Goal: Task Accomplishment & Management: Manage account settings

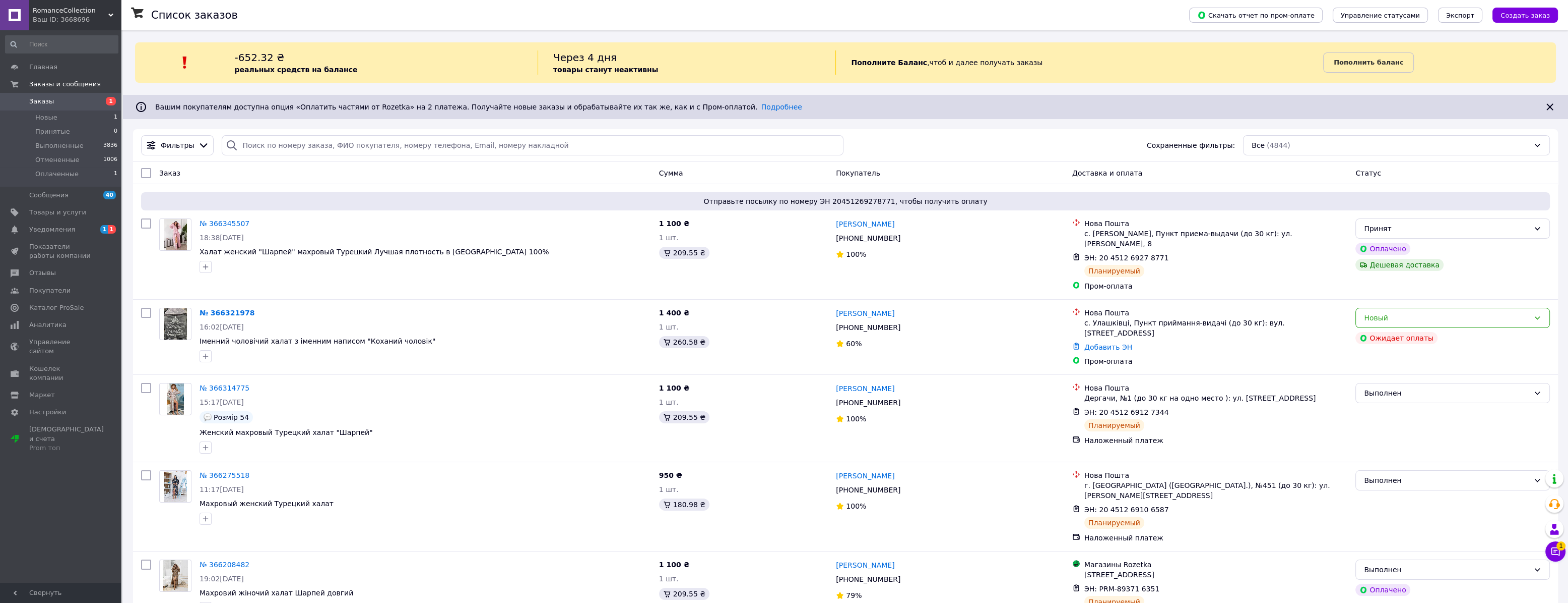
click at [51, 100] on span "Заказы" at bounding box center [61, 100] width 64 height 9
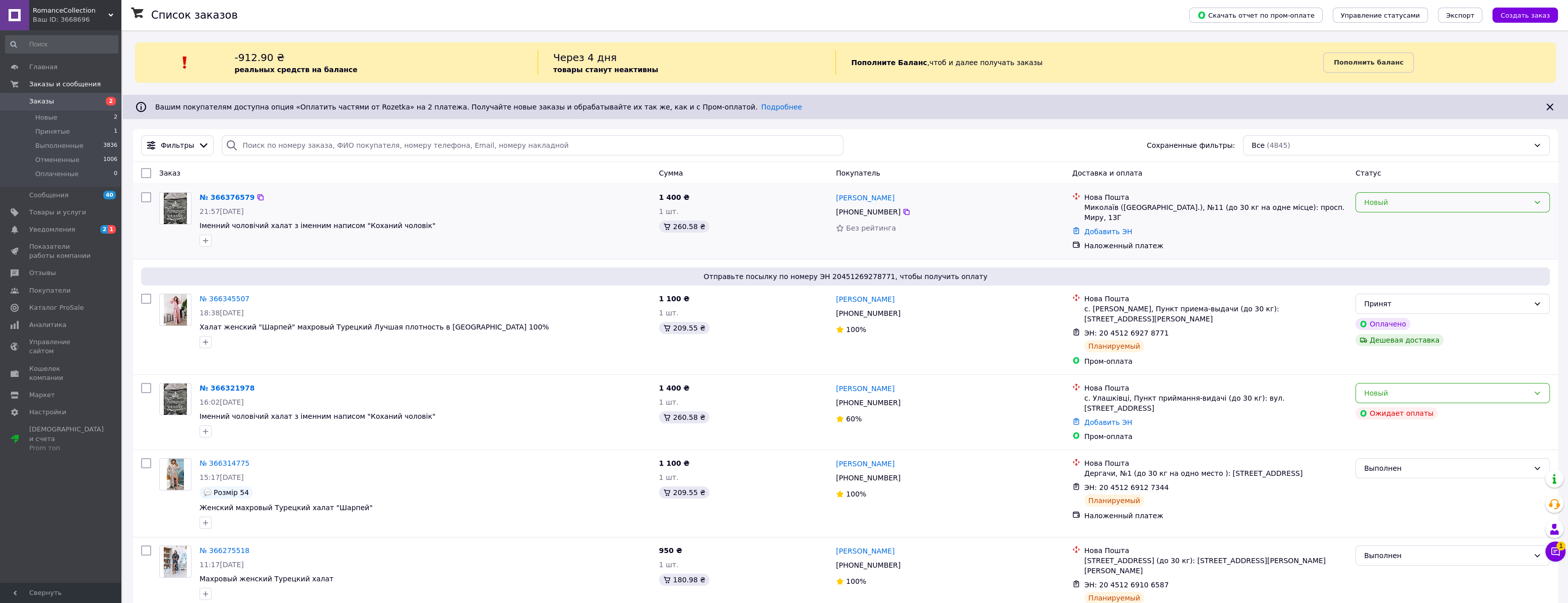
click at [1407, 203] on div "Новый" at bounding box center [1447, 202] width 165 height 11
click at [1394, 222] on li "Принят" at bounding box center [1453, 224] width 194 height 18
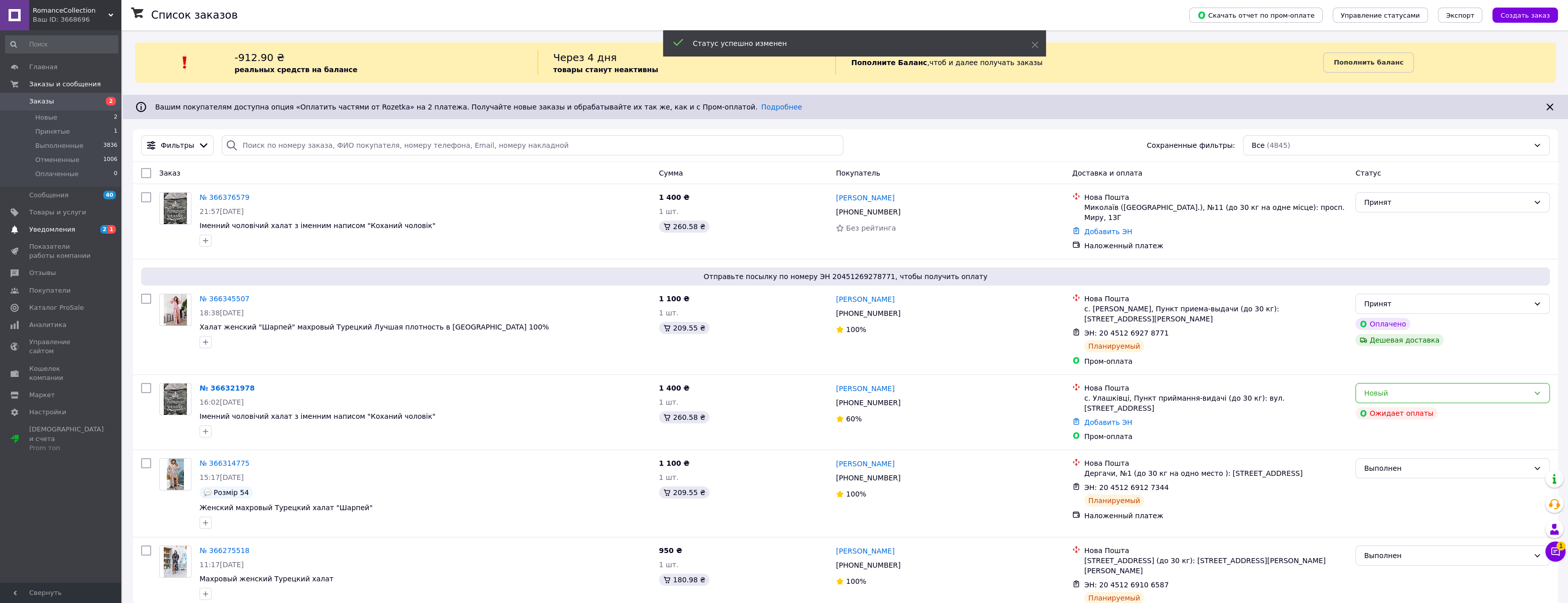
click at [72, 230] on span "Уведомления" at bounding box center [61, 229] width 64 height 9
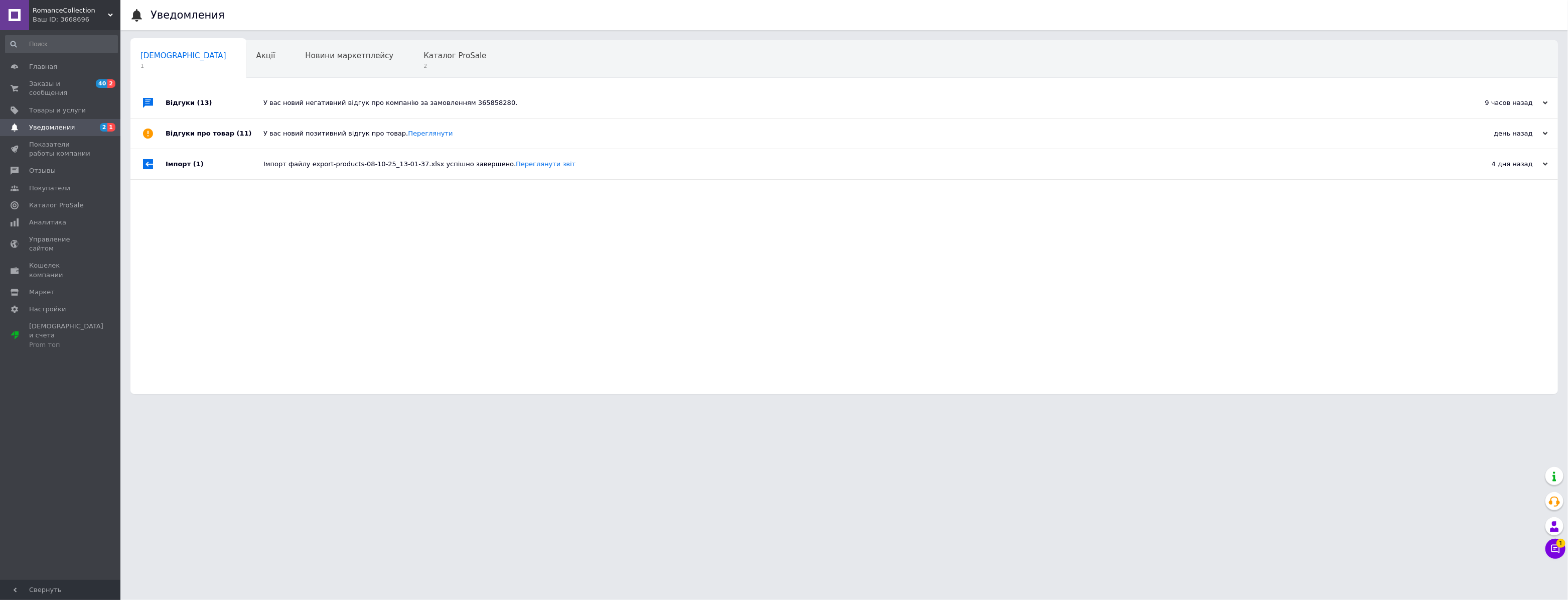
click at [266, 109] on div "У вас новий негативний відгук про компанію за замовленням 365858280." at bounding box center [855, 103] width 1184 height 30
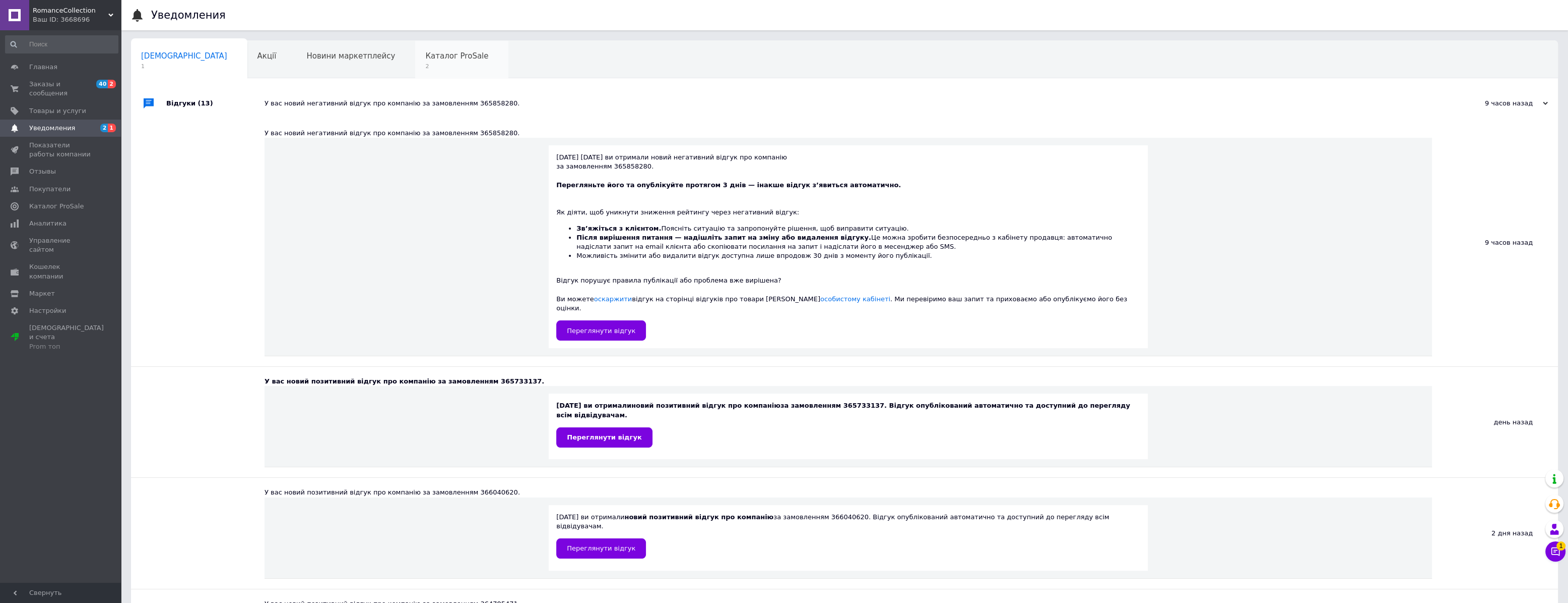
click at [426, 67] on span "2" at bounding box center [456, 67] width 63 height 8
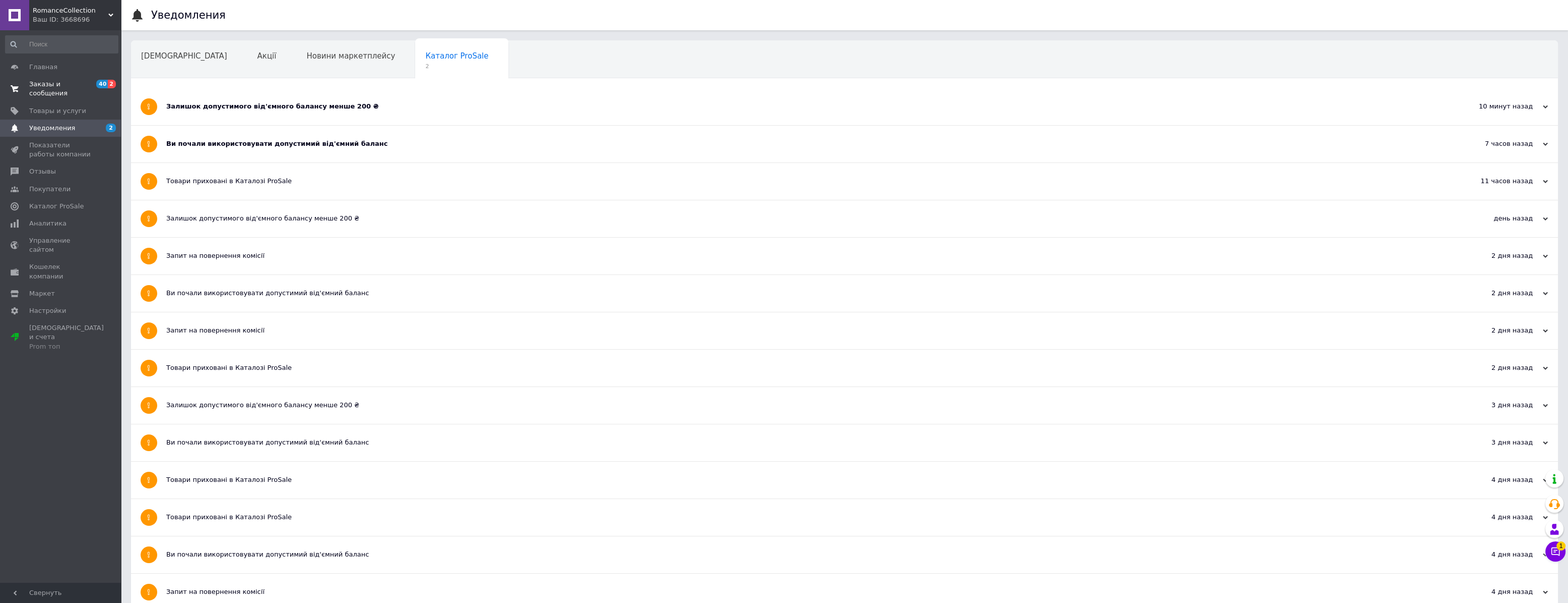
click at [60, 81] on span "Заказы и сообщения" at bounding box center [61, 89] width 64 height 18
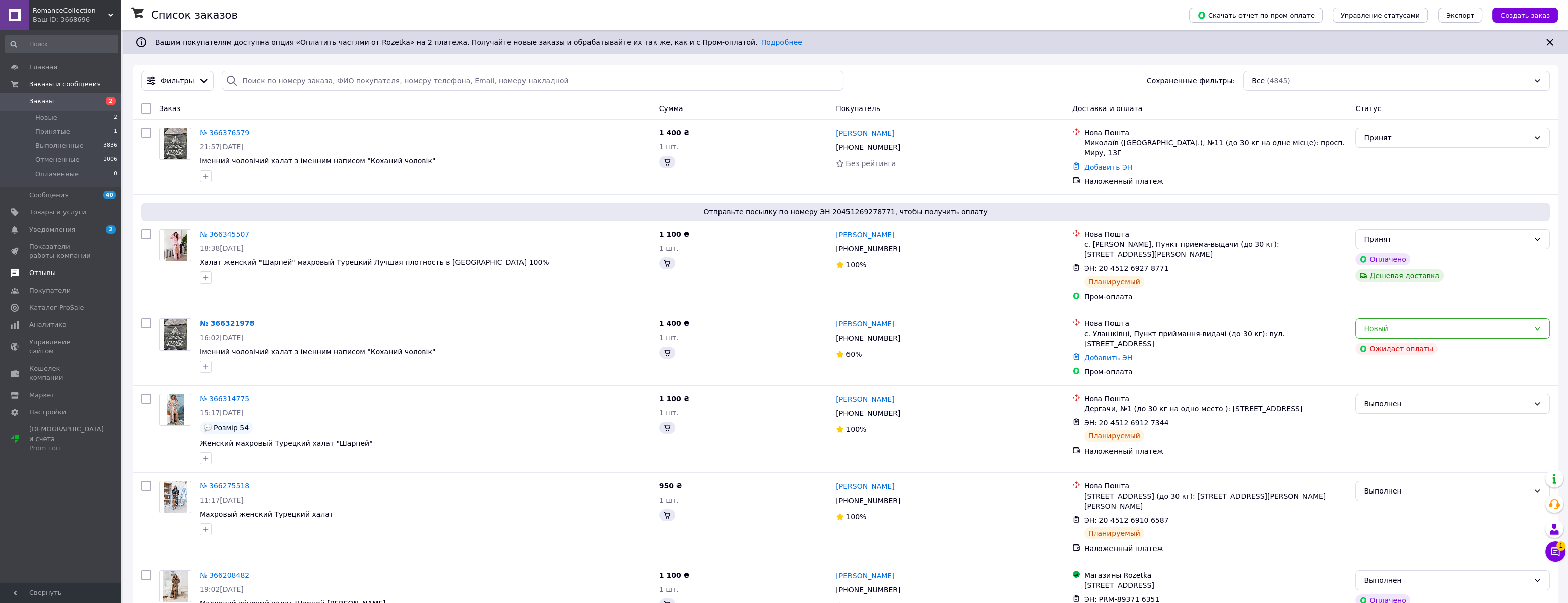
click at [57, 274] on span "Отзывы" at bounding box center [61, 273] width 64 height 9
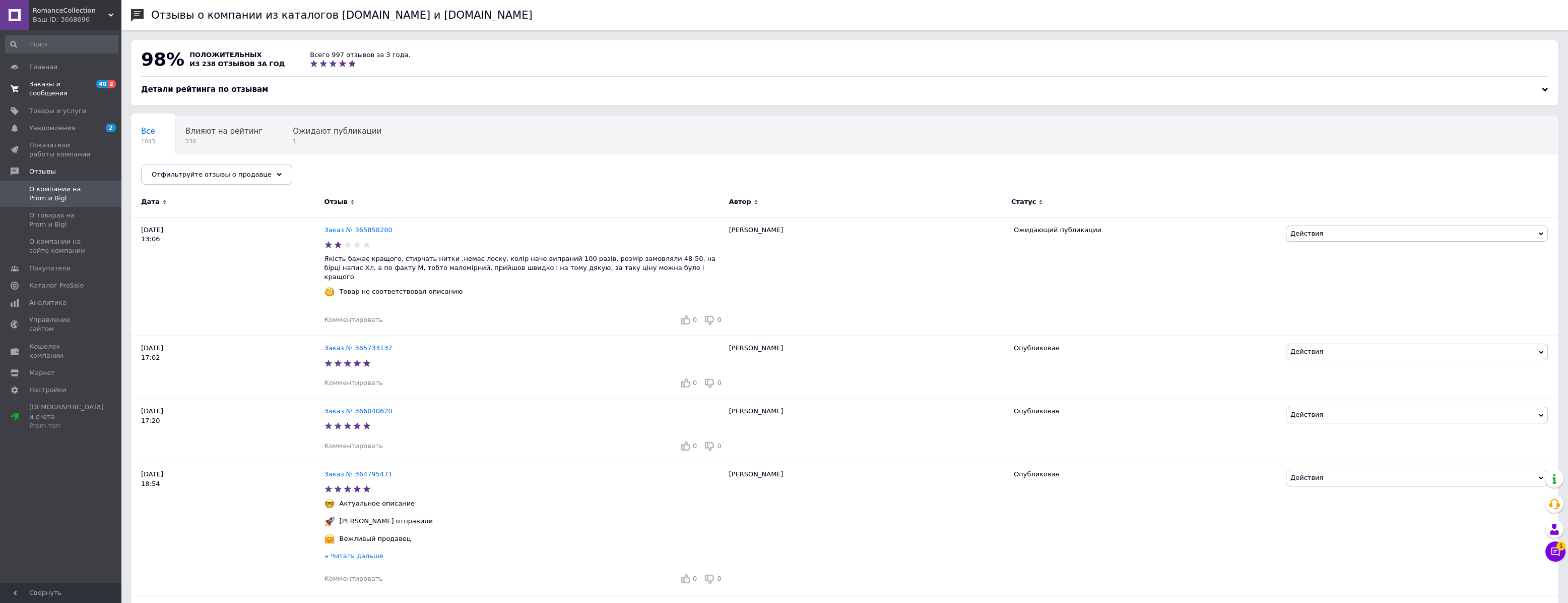
click at [46, 87] on span "Заказы и сообщения" at bounding box center [61, 89] width 64 height 18
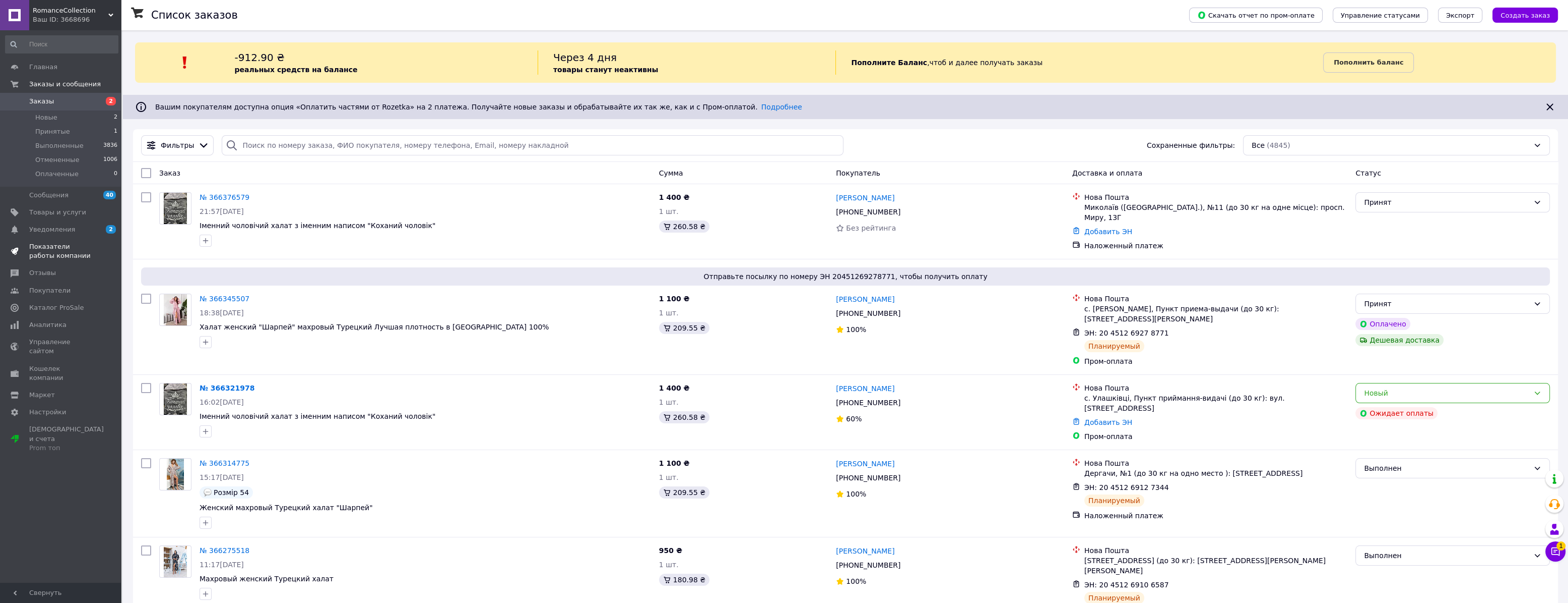
click at [58, 248] on span "Показатели работы компании" at bounding box center [61, 251] width 64 height 18
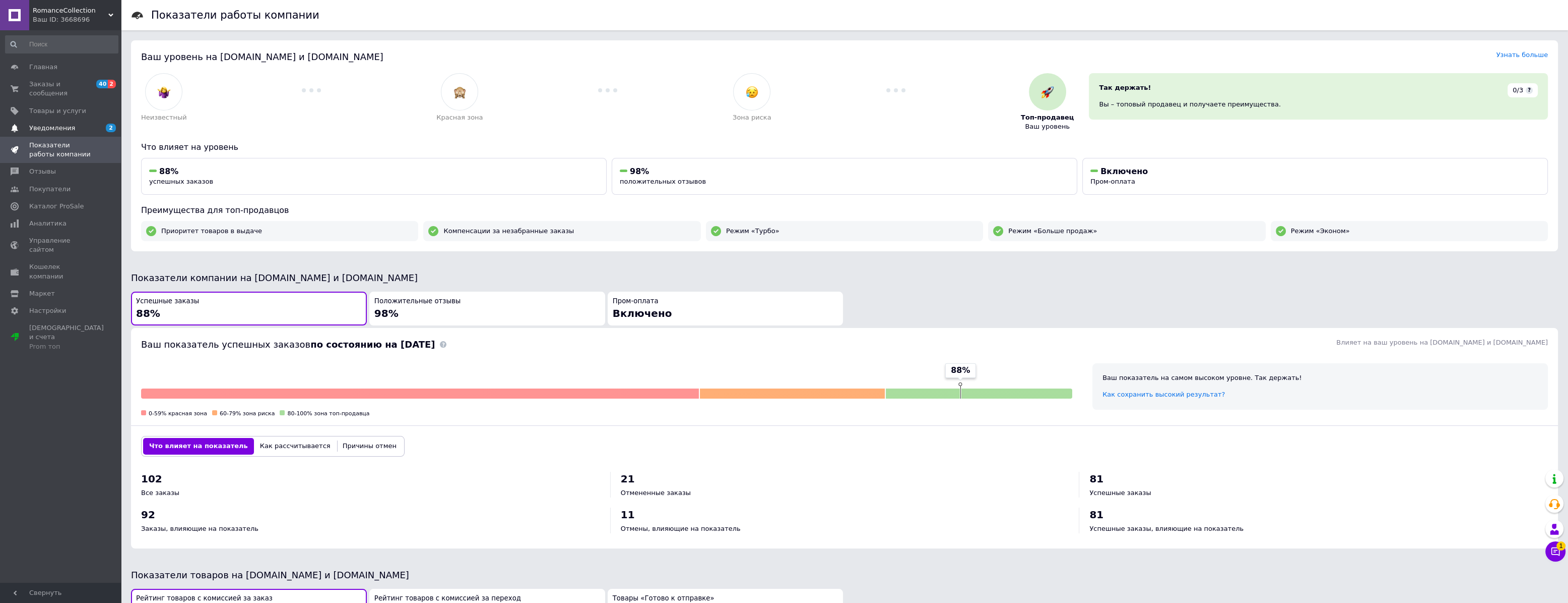
click at [58, 119] on link "Уведомления 2" at bounding box center [62, 127] width 123 height 17
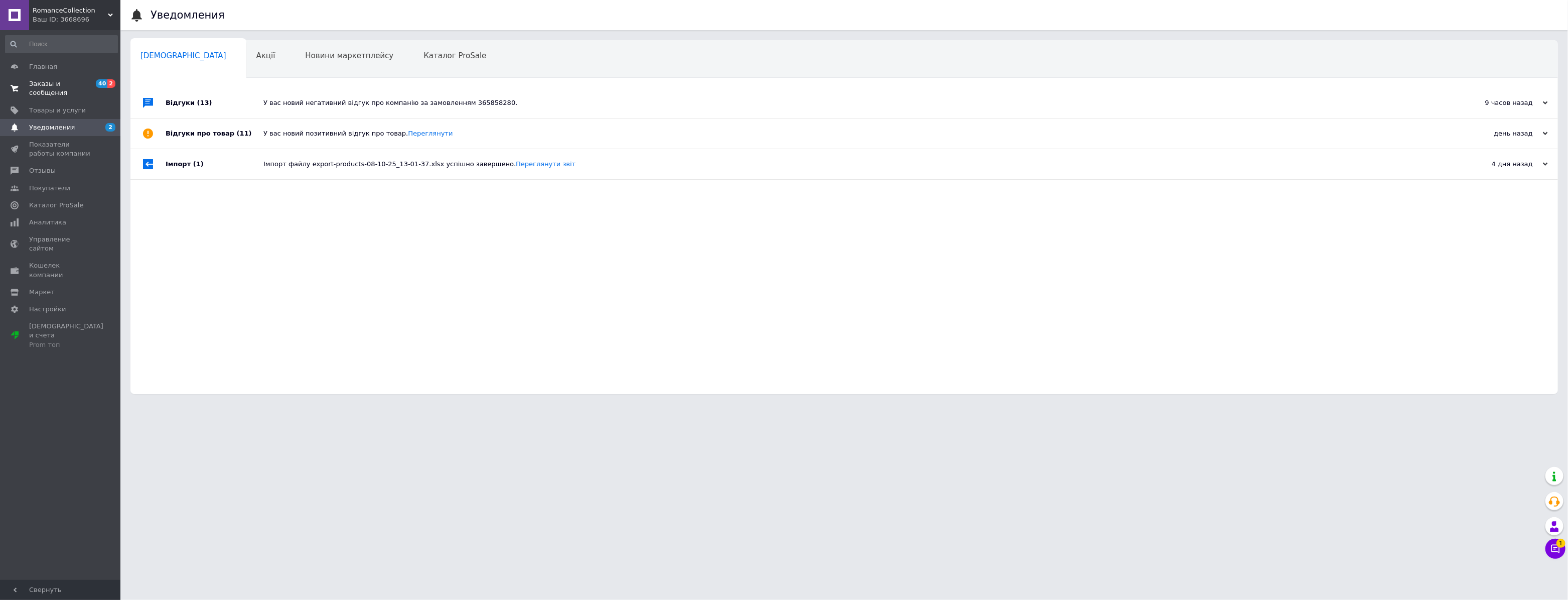
click at [82, 88] on span "Заказы и сообщения" at bounding box center [60, 88] width 63 height 18
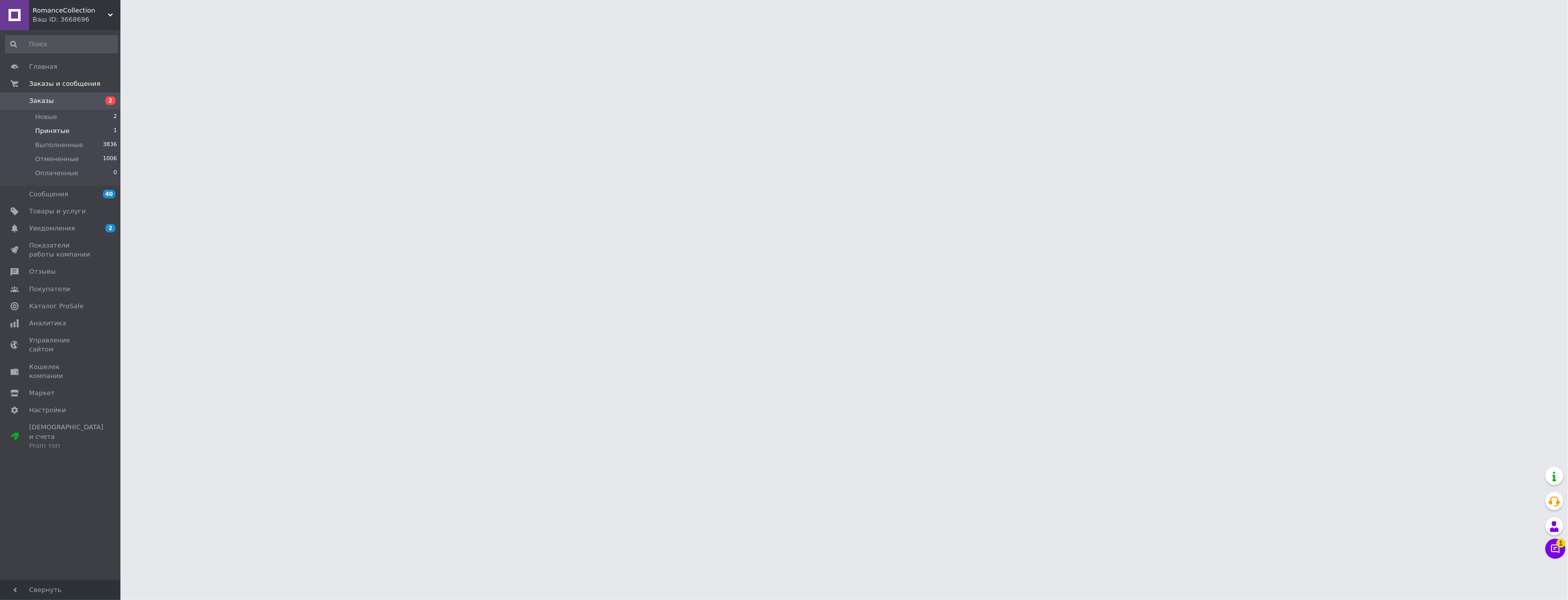
click at [85, 127] on li "Принятые 1" at bounding box center [61, 131] width 123 height 14
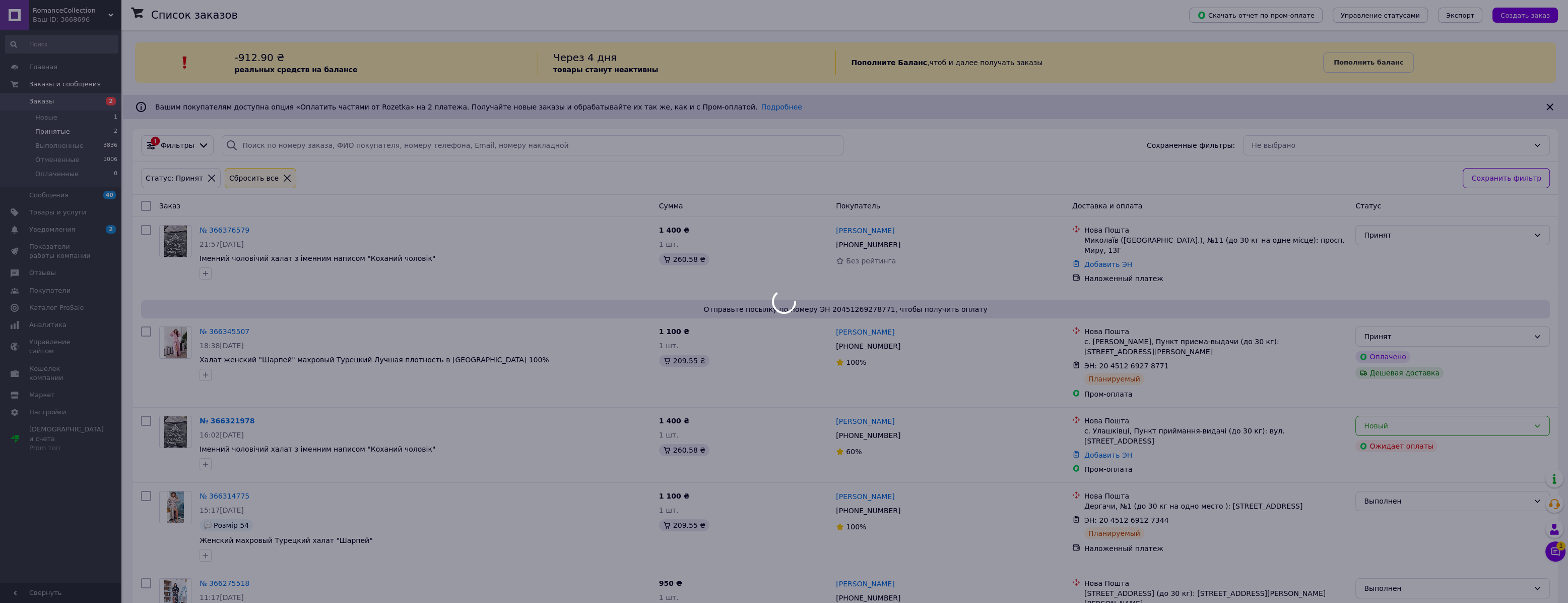
click at [86, 130] on div at bounding box center [784, 302] width 1568 height 603
